Goal: Information Seeking & Learning: Understand process/instructions

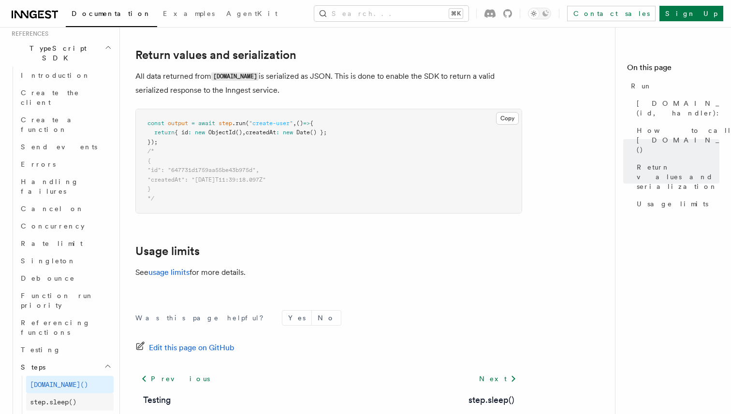
scroll to position [635, 0]
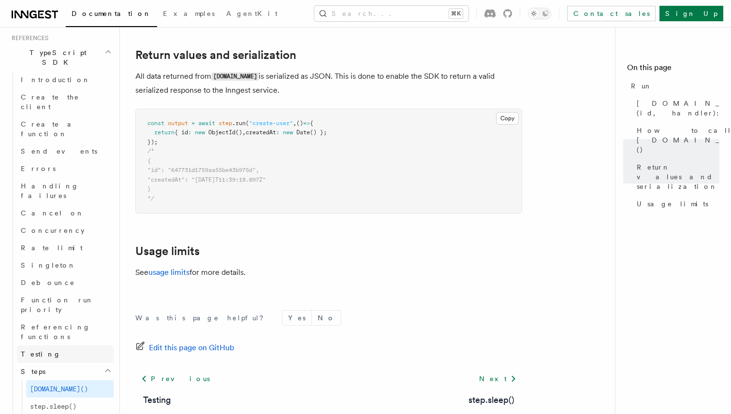
click at [42, 350] on span "Testing" at bounding box center [41, 354] width 40 height 8
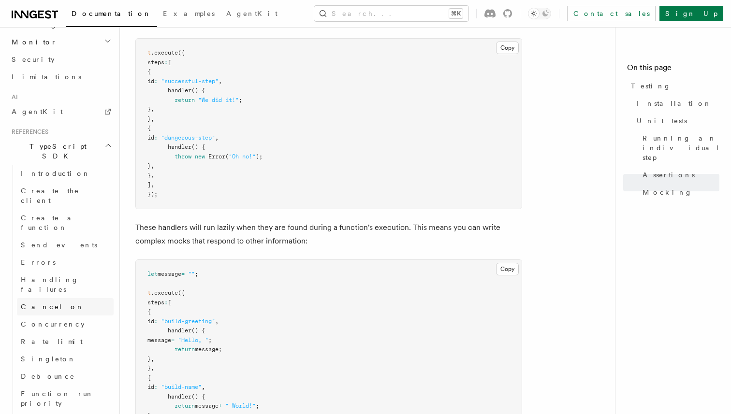
scroll to position [539, 0]
click at [56, 256] on link "Errors" at bounding box center [65, 264] width 97 height 17
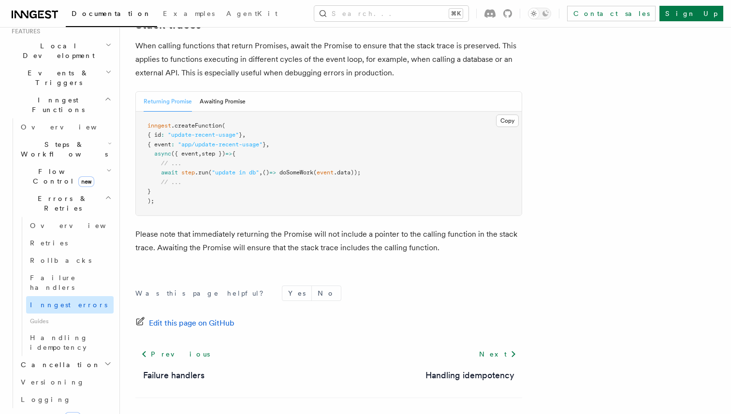
scroll to position [219, 0]
click at [52, 390] on link "Logging" at bounding box center [65, 398] width 97 height 17
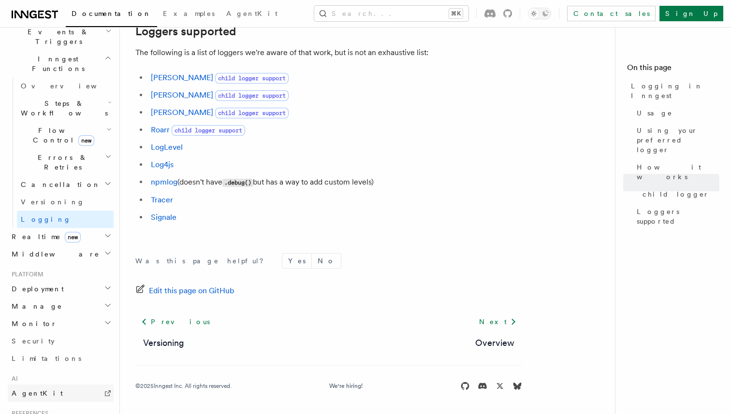
scroll to position [252, 0]
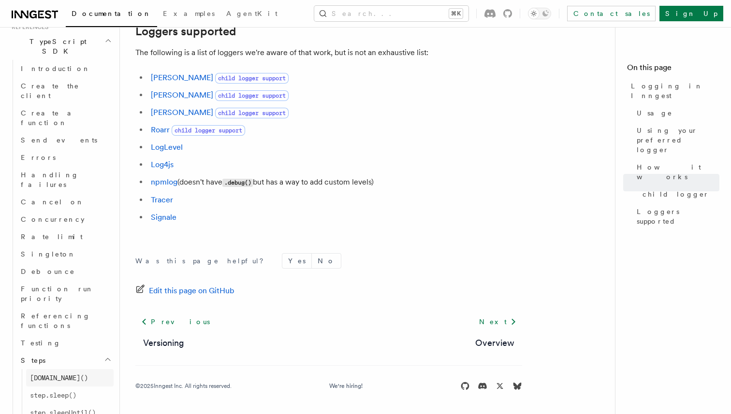
scroll to position [660, 0]
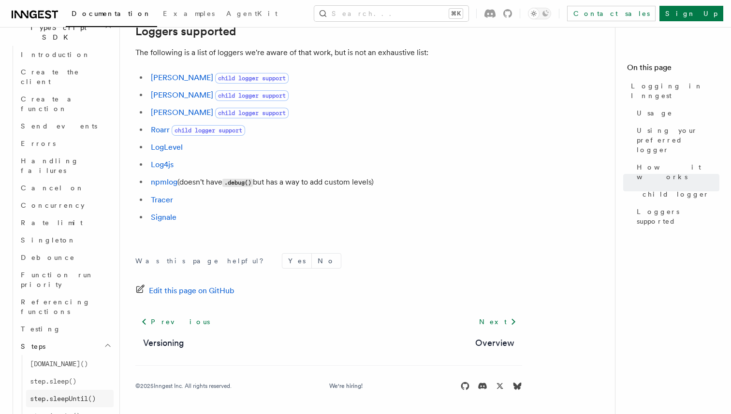
click at [86, 395] on span "step.sleepUntil()" at bounding box center [63, 399] width 66 height 8
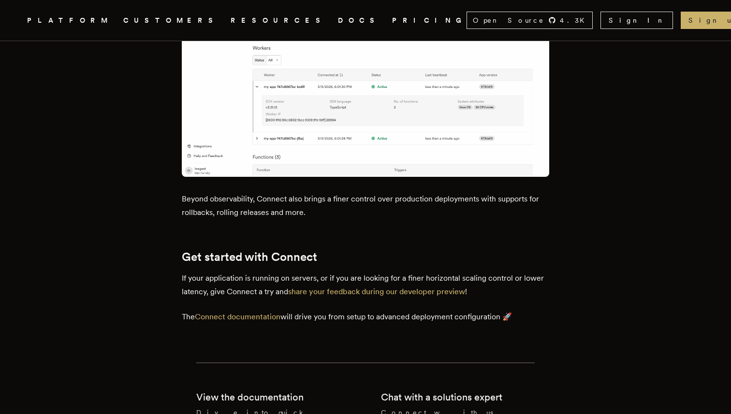
scroll to position [1249, 0]
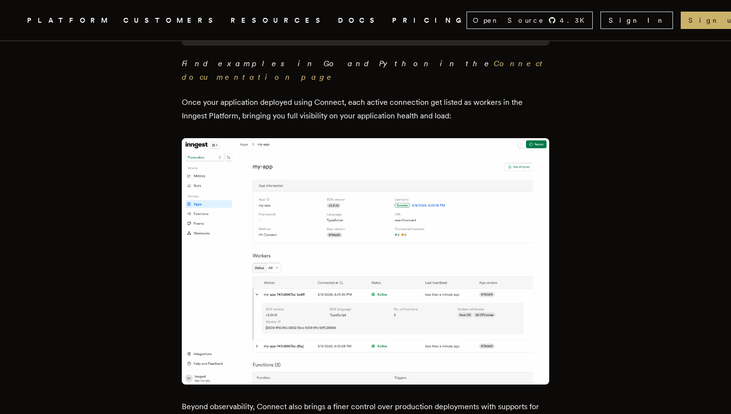
scroll to position [1118, 0]
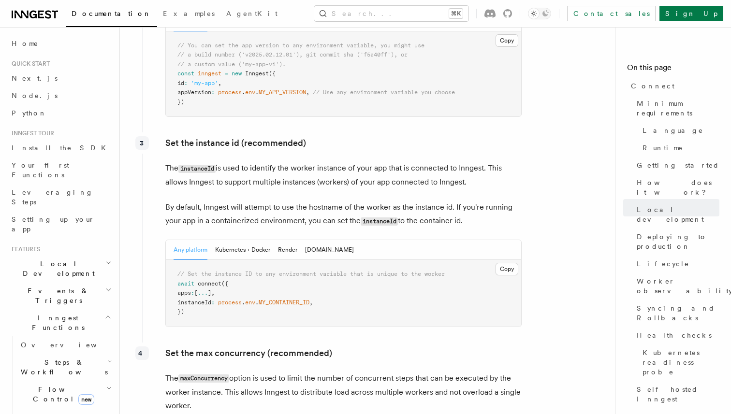
scroll to position [1737, 0]
click at [237, 239] on button "Kubernetes + Docker" at bounding box center [242, 249] width 55 height 20
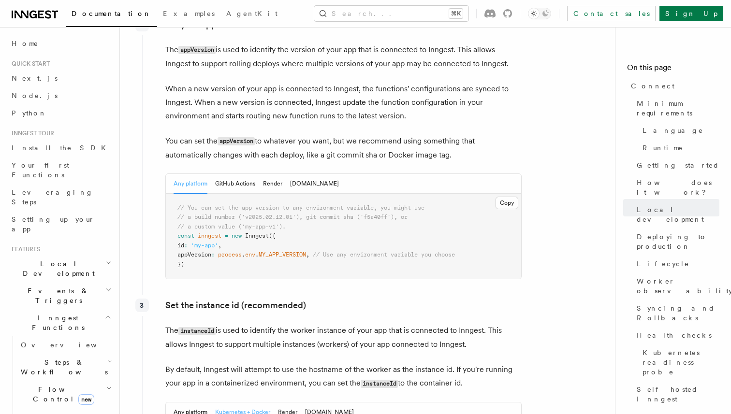
scroll to position [1563, 0]
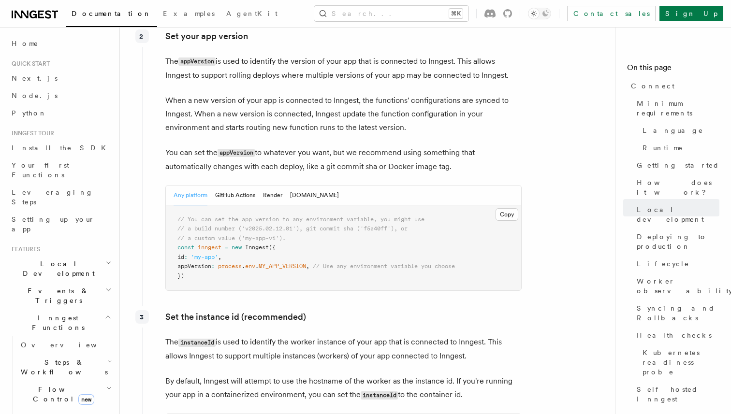
click at [282, 186] on div "Any platform GitHub Actions Render Fly.io" at bounding box center [256, 196] width 165 height 20
click at [275, 186] on button "Render" at bounding box center [272, 196] width 19 height 20
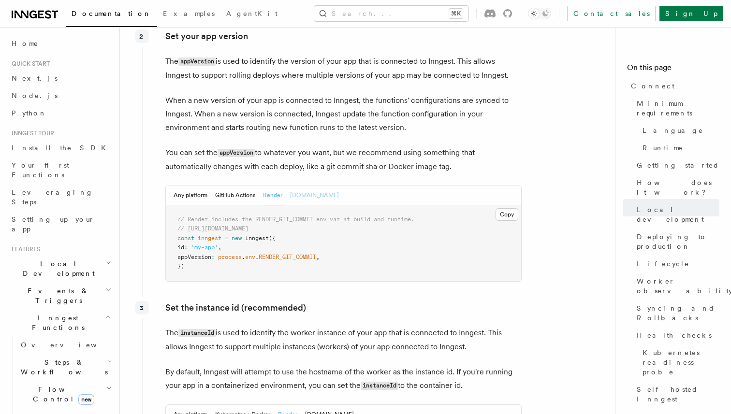
click at [292, 186] on button "Fly.io" at bounding box center [314, 196] width 49 height 20
click at [228, 186] on button "GitHub Actions" at bounding box center [235, 196] width 40 height 20
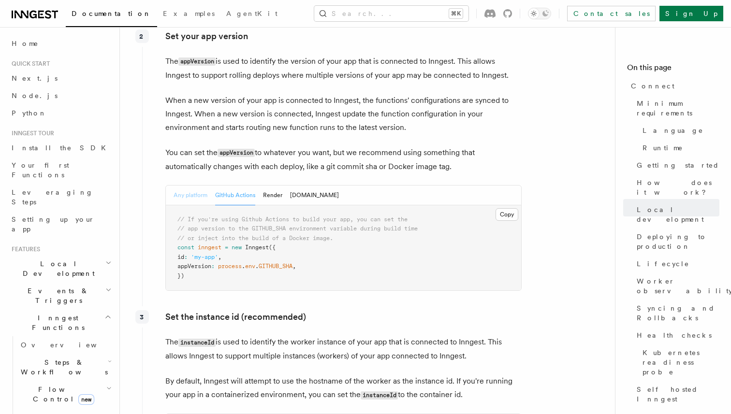
click at [201, 186] on button "Any platform" at bounding box center [191, 196] width 34 height 20
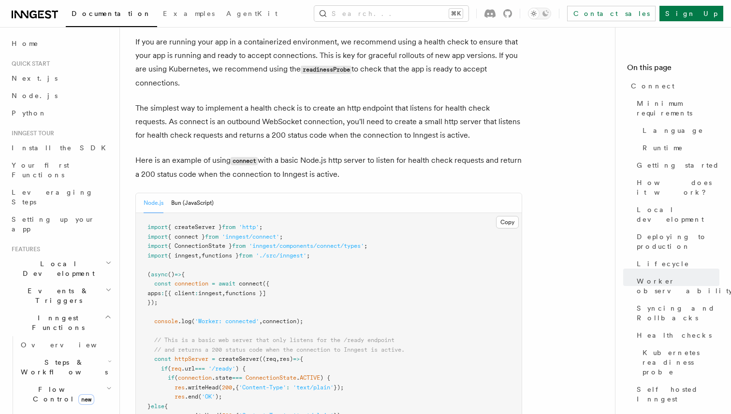
scroll to position [4028, 0]
click at [198, 193] on button "Bun (JavaScript)" at bounding box center [192, 203] width 43 height 20
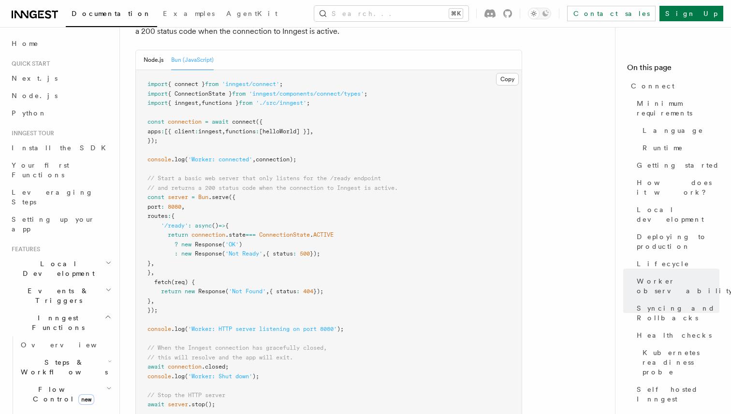
scroll to position [4133, 0]
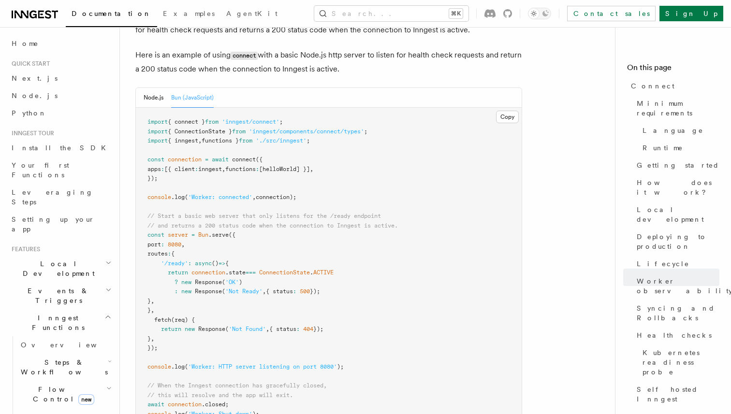
drag, startPoint x: 309, startPoint y: 142, endPoint x: 140, endPoint y: 101, distance: 174.2
click at [140, 108] on pre "import { connect } from 'inngest/connect' ; import { ConnectionState } from 'in…" at bounding box center [329, 282] width 386 height 349
copy code "const connection = await connect ({ apps : [{ client : inngest , functions : [h…"
drag, startPoint x: 385, startPoint y: 72, endPoint x: 147, endPoint y: 72, distance: 238.3
click at [147, 108] on pre "import { connect } from 'inngest/connect' ; import { ConnectionState } from 'in…" at bounding box center [329, 282] width 386 height 349
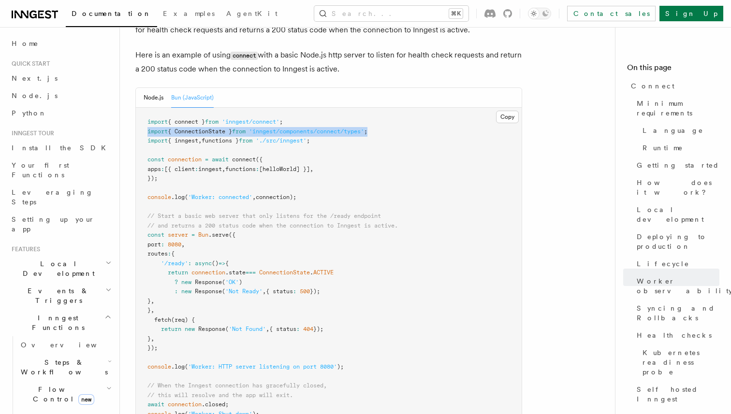
copy span "import { ConnectionState } from 'inngest/components/connect/types' ;"
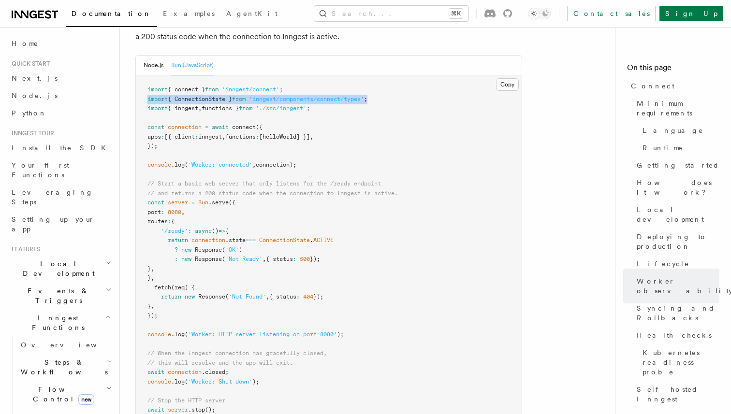
scroll to position [4167, 0]
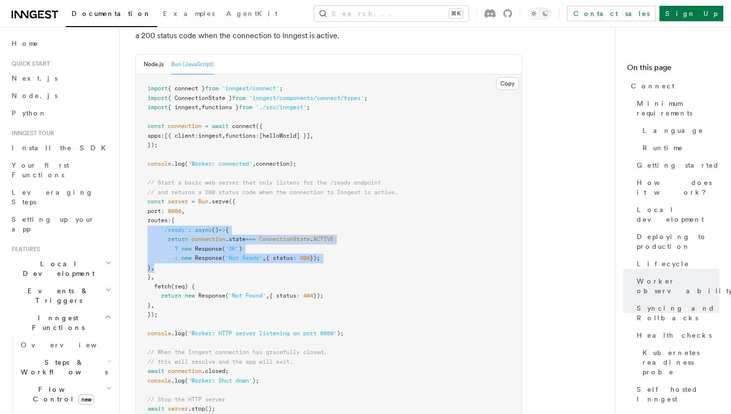
drag, startPoint x: 172, startPoint y: 211, endPoint x: 138, endPoint y: 172, distance: 51.4
click at [138, 172] on pre "import { connect } from 'inngest/connect' ; import { ConnectionState } from 'in…" at bounding box center [329, 248] width 386 height 349
copy code "'/ready' : async () => { return connection .state === ConnectionState . ACTIVE …"
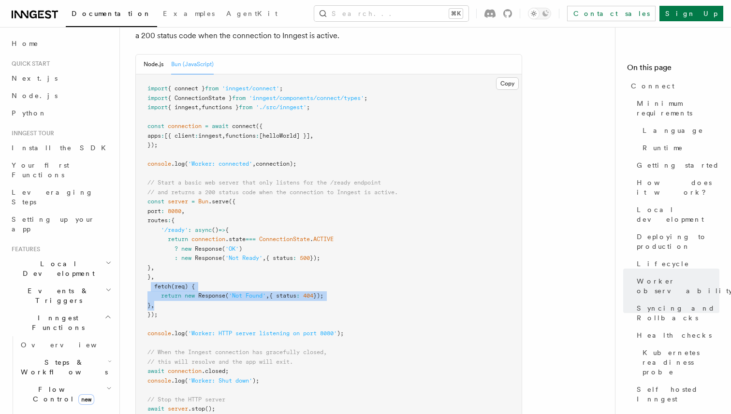
drag, startPoint x: 165, startPoint y: 245, endPoint x: 152, endPoint y: 229, distance: 20.6
click at [152, 229] on pre "import { connect } from 'inngest/connect' ; import { ConnectionState } from 'in…" at bounding box center [329, 248] width 386 height 349
copy code "fetch (req) { return new Response ( 'Not Found' , { status : 404 }); } ,"
click at [172, 247] on pre "import { connect } from 'inngest/connect' ; import { ConnectionState } from 'in…" at bounding box center [329, 248] width 386 height 349
drag, startPoint x: 162, startPoint y: 246, endPoint x: 145, endPoint y: 227, distance: 25.0
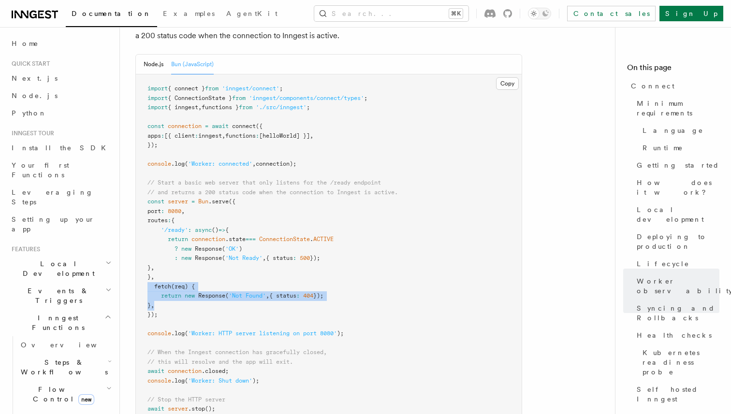
click at [145, 227] on pre "import { connect } from 'inngest/connect' ; import { ConnectionState } from 'in…" at bounding box center [329, 248] width 386 height 349
copy code "fetch (req) { return new Response ( 'Not Found' , { status : 404 }); } ,"
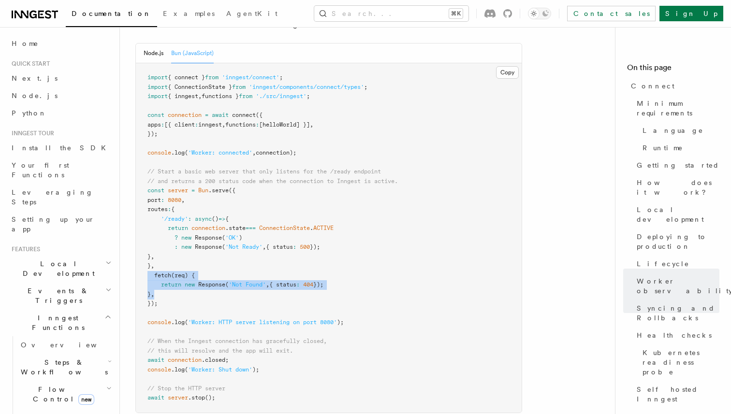
scroll to position [4189, 0]
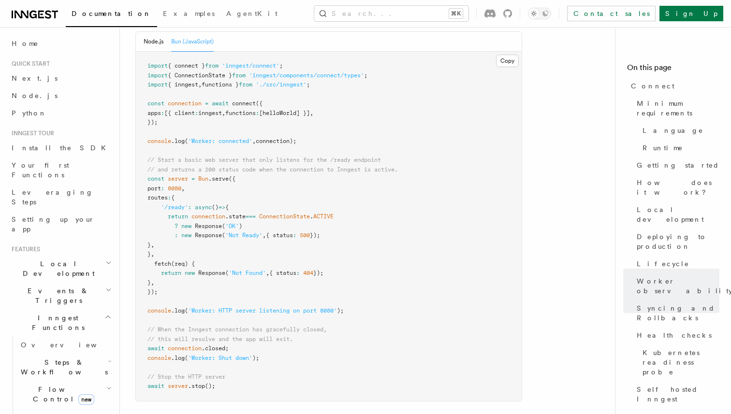
click at [273, 300] on pre "import { connect } from 'inngest/connect' ; import { ConnectionState } from 'in…" at bounding box center [329, 226] width 386 height 349
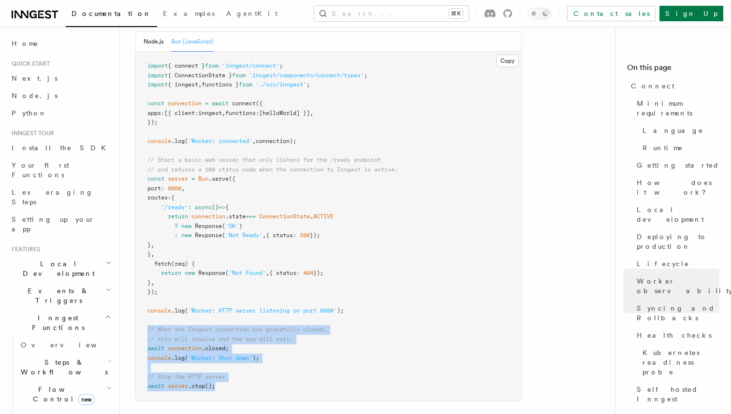
drag, startPoint x: 229, startPoint y: 324, endPoint x: 139, endPoint y: 274, distance: 102.8
click at [139, 274] on pre "import { connect } from 'inngest/connect' ; import { ConnectionState } from 'in…" at bounding box center [329, 226] width 386 height 349
copy code "// When the Inngest connection has gracefully closed, // this will resolve and …"
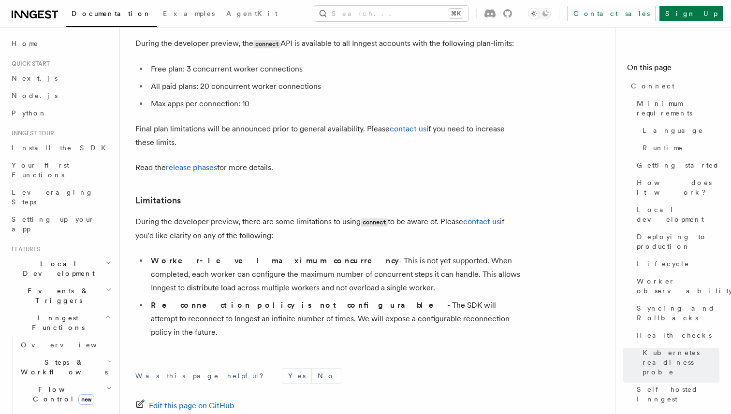
scroll to position [5275, 0]
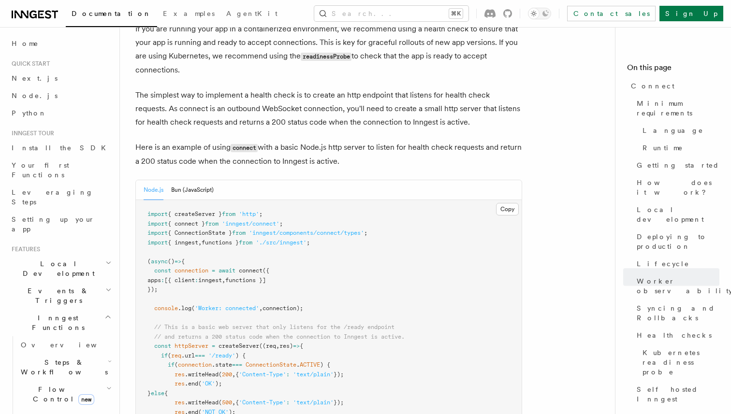
scroll to position [4103, 0]
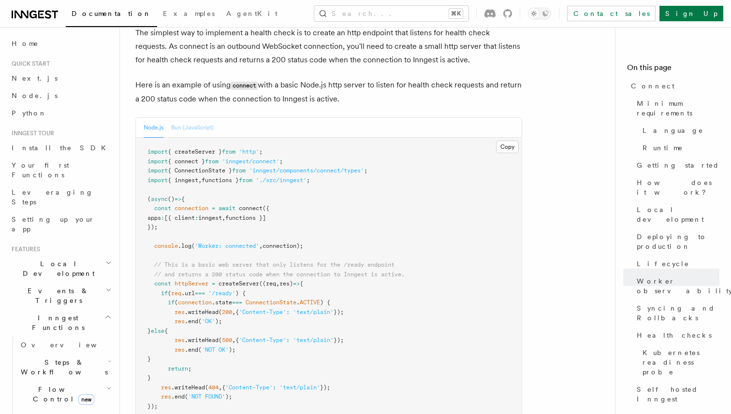
click at [194, 118] on button "Bun (JavaScript)" at bounding box center [192, 128] width 43 height 20
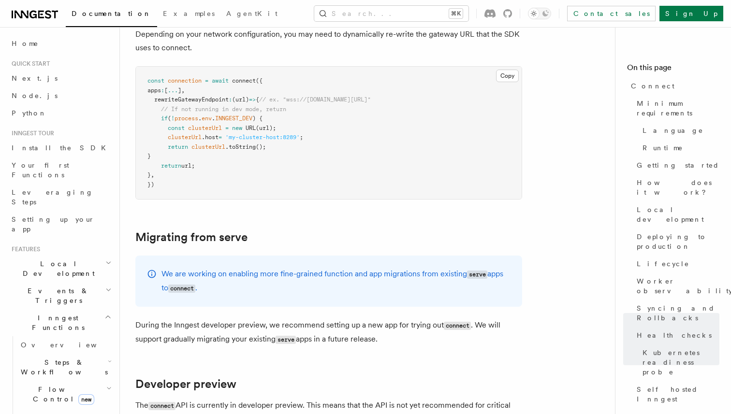
scroll to position [4871, 0]
